Goal: Transaction & Acquisition: Purchase product/service

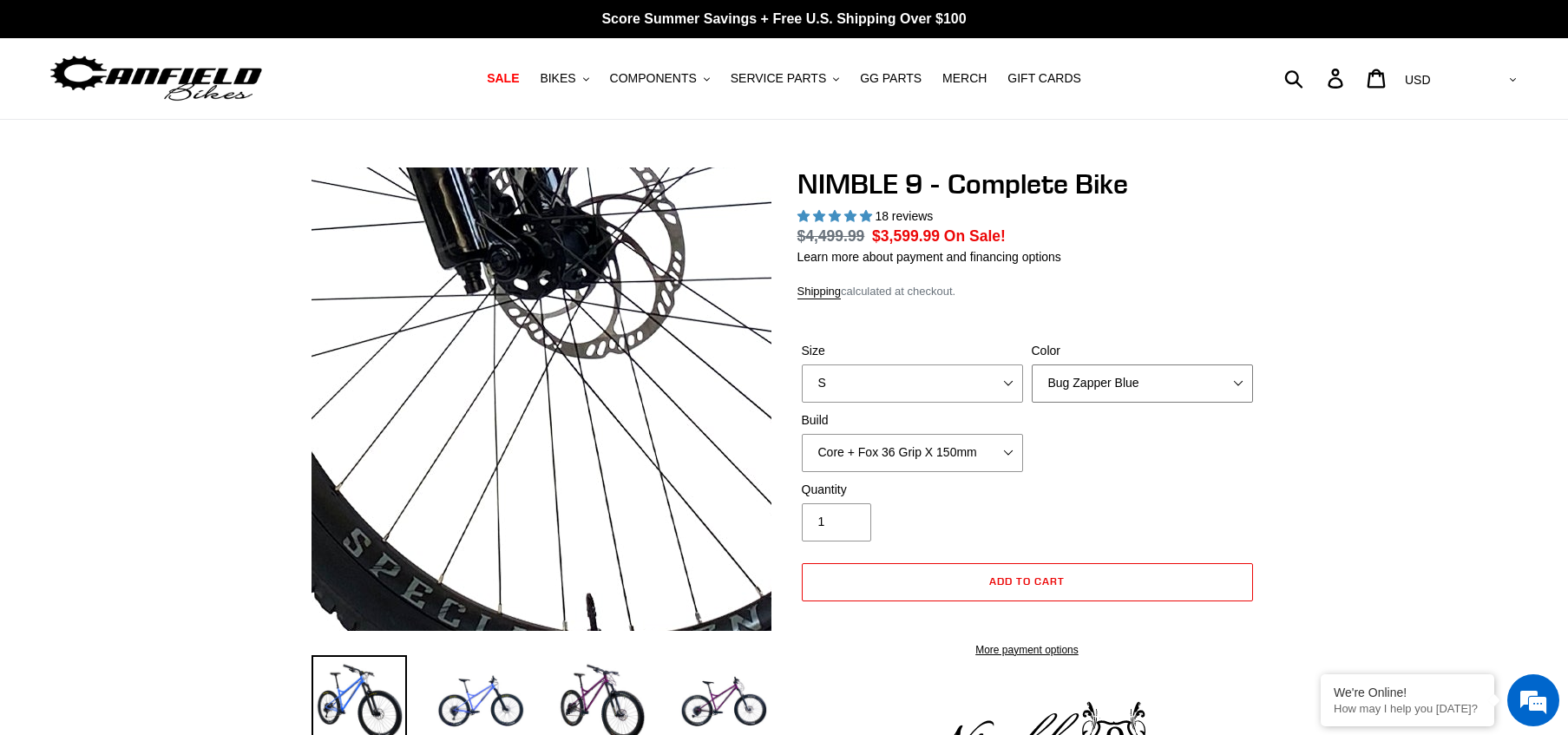
click at [1188, 364] on select "Bug Zapper Blue Purple Haze - Sold Out Galaxy Black" at bounding box center [1143, 383] width 221 height 38
select select "highest-rating"
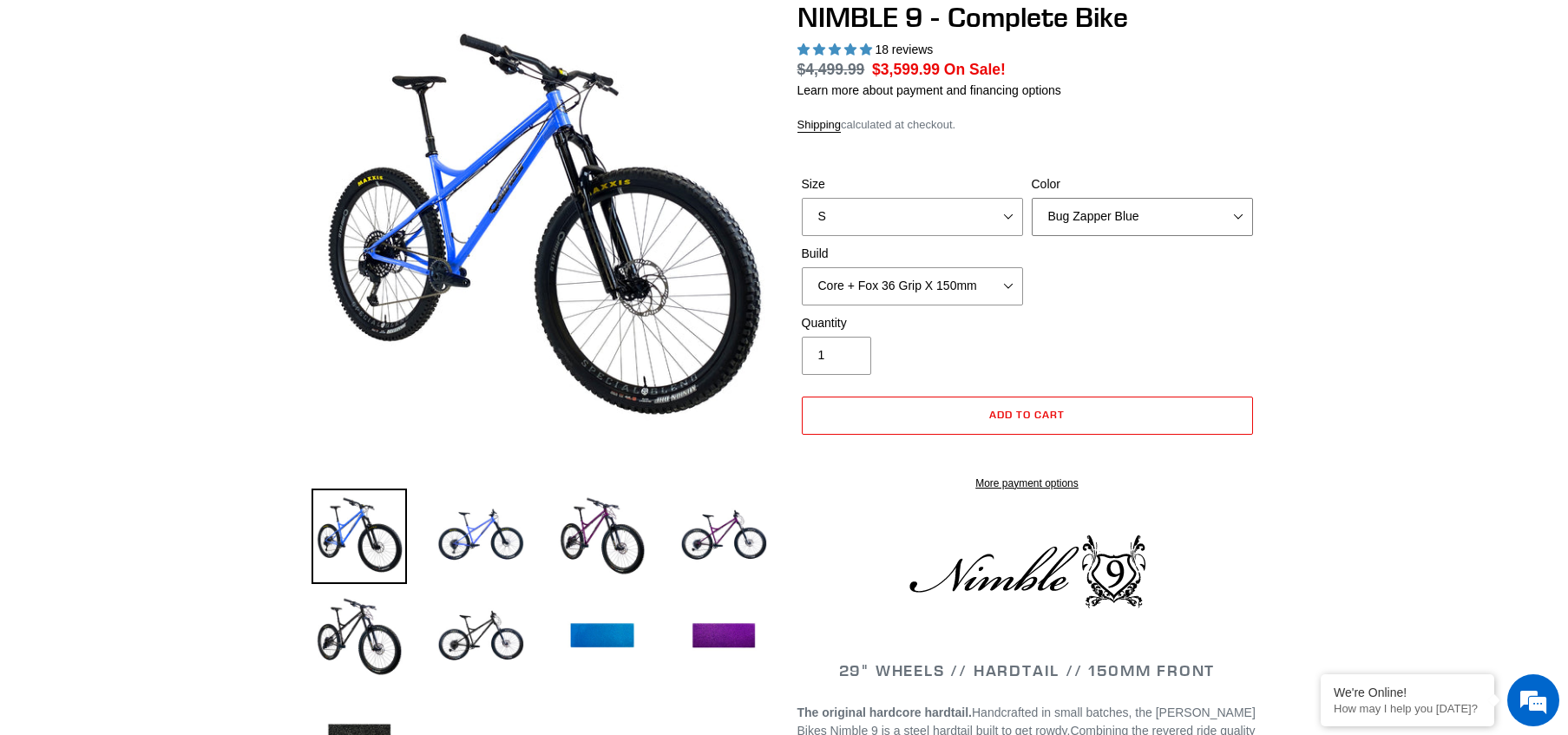
scroll to position [166, 0]
click at [1185, 217] on select "Bug Zapper Blue Purple Haze - Sold Out Galaxy Black" at bounding box center [1143, 217] width 221 height 38
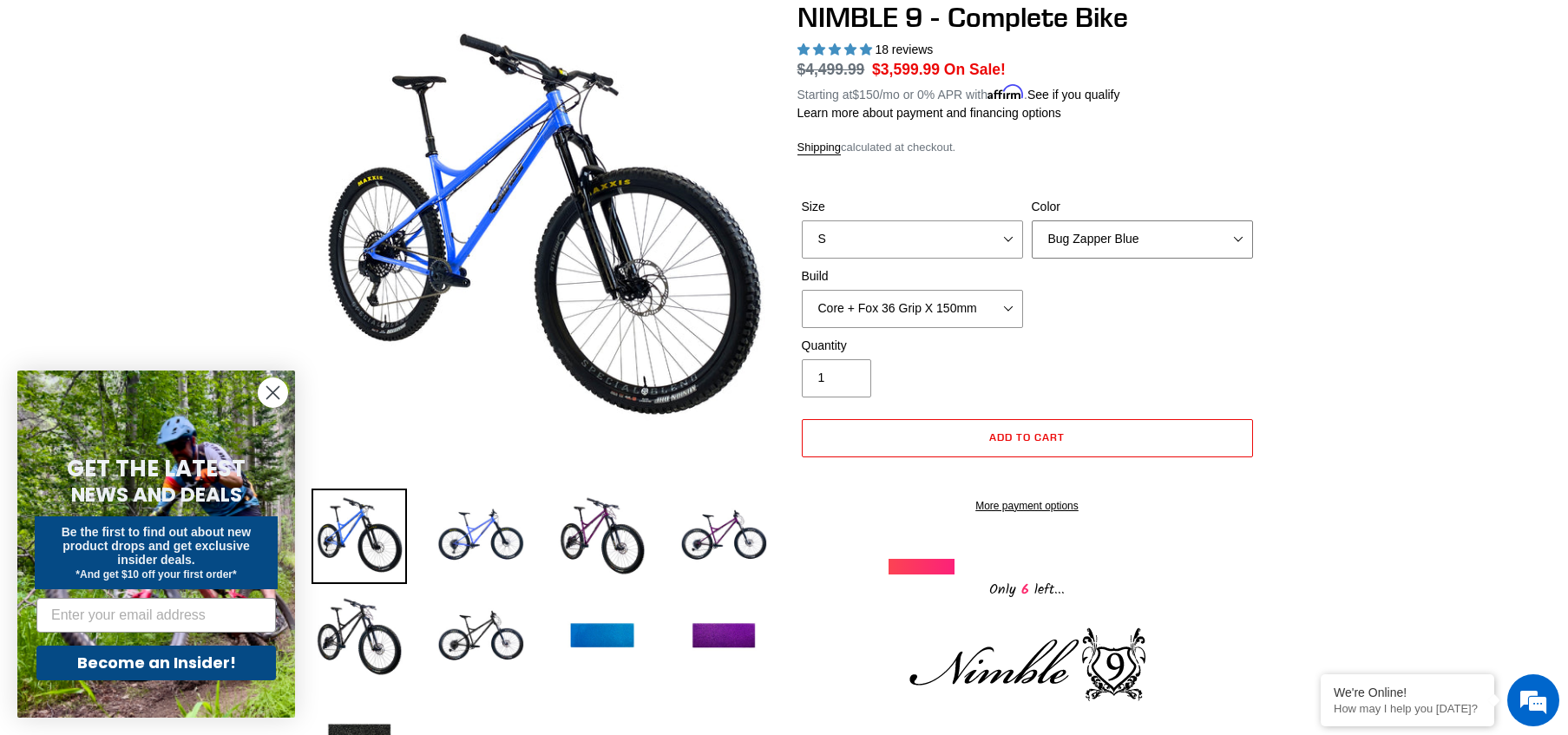
select select "Galaxy Black"
click at [1032, 220] on select "Bug Zapper Blue Purple Haze - Sold Out Galaxy Black" at bounding box center [1143, 239] width 221 height 38
